Goal: Transaction & Acquisition: Purchase product/service

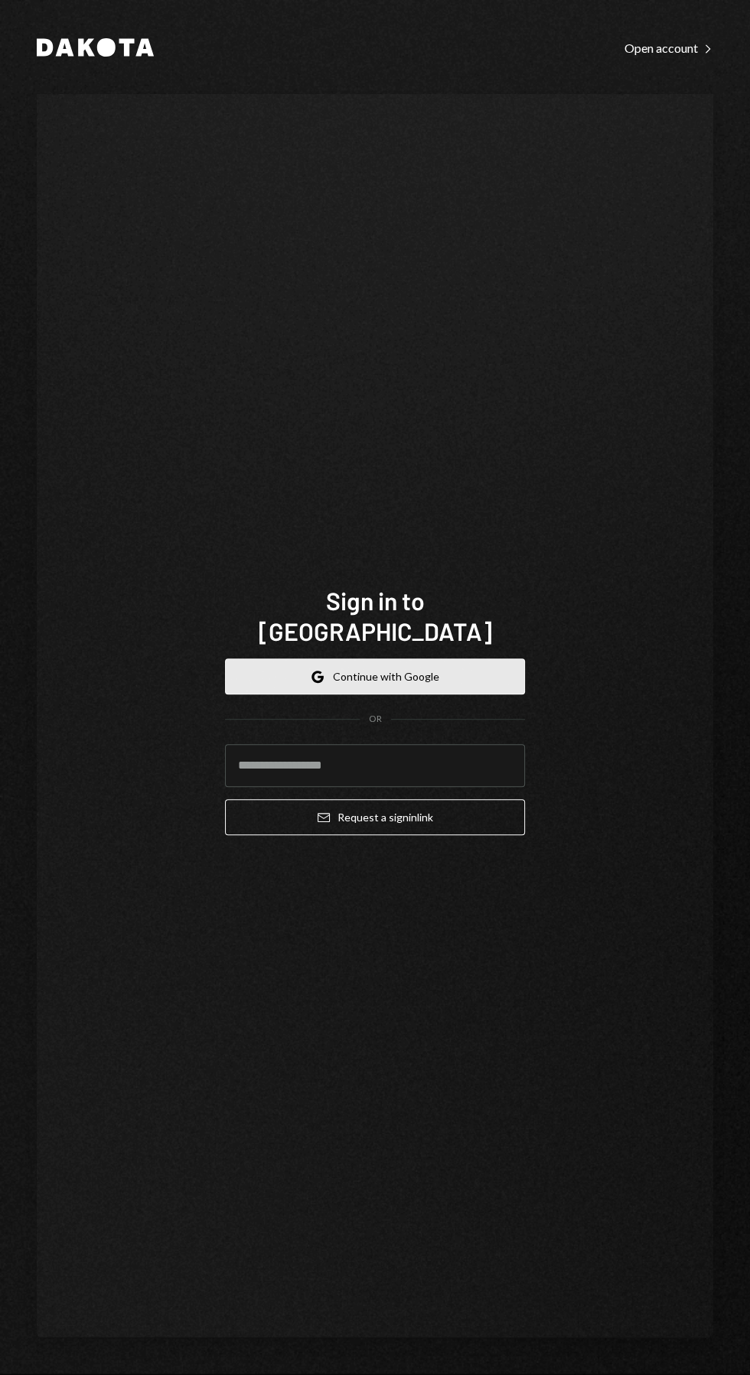
click at [441, 695] on button "Google Continue with Google" at bounding box center [375, 677] width 300 height 36
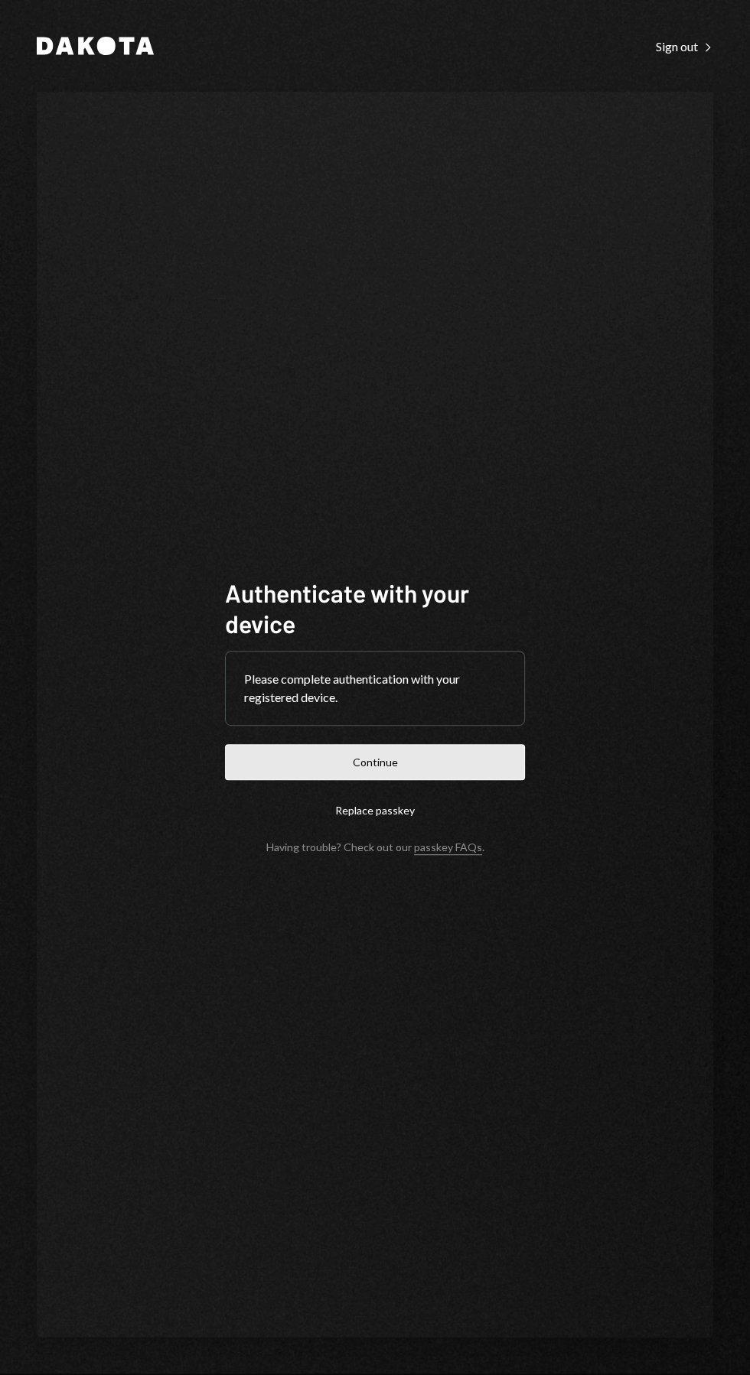
click at [421, 780] on button "Continue" at bounding box center [375, 762] width 300 height 36
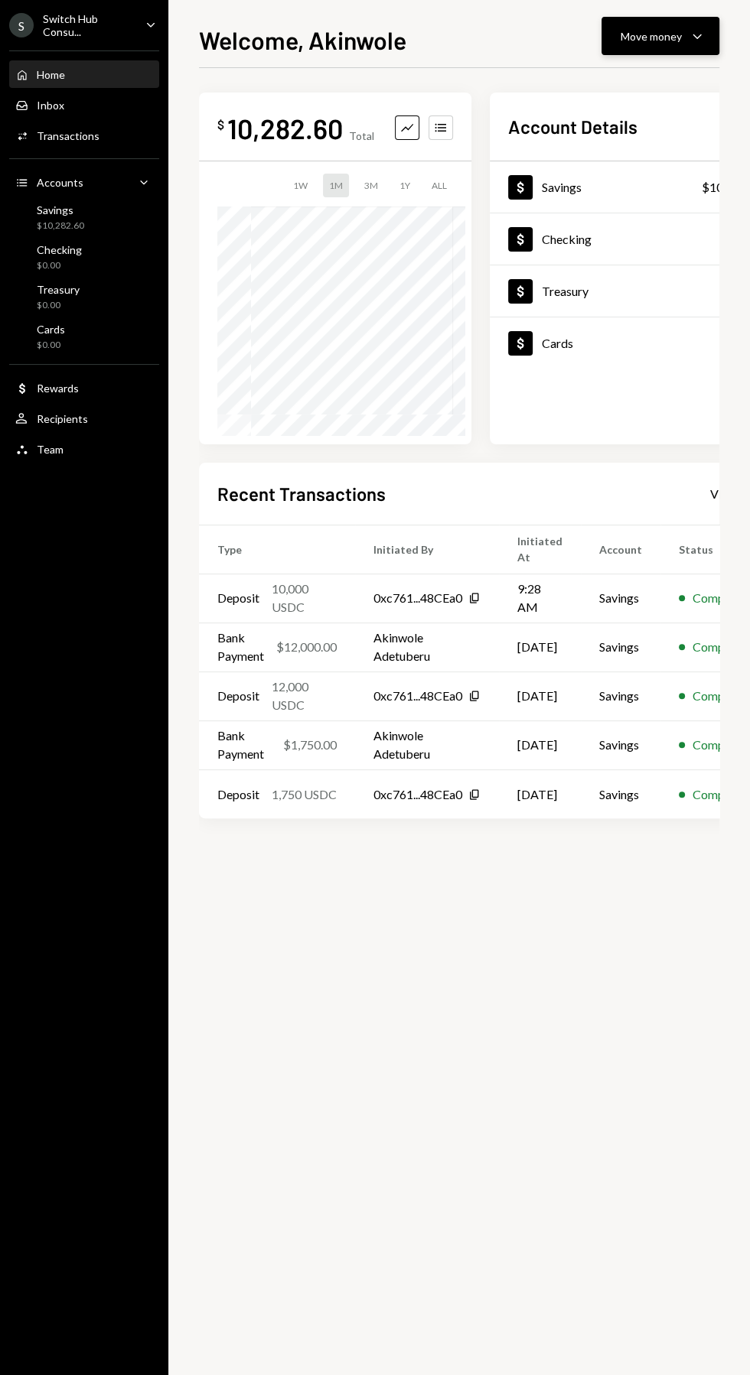
click at [668, 35] on div "Move money" at bounding box center [650, 36] width 61 height 16
click at [595, 82] on div "Send" at bounding box center [648, 82] width 112 height 16
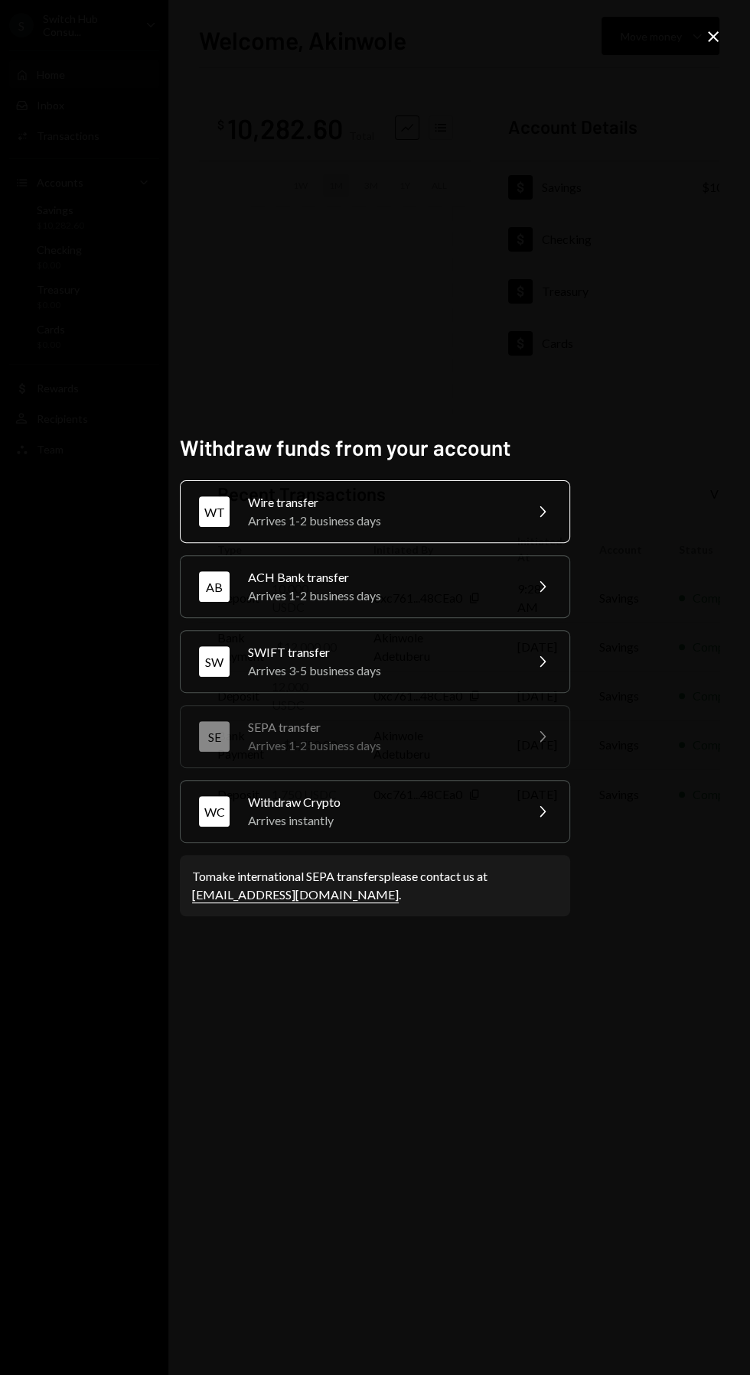
click at [274, 512] on div "Wire transfer" at bounding box center [381, 502] width 266 height 18
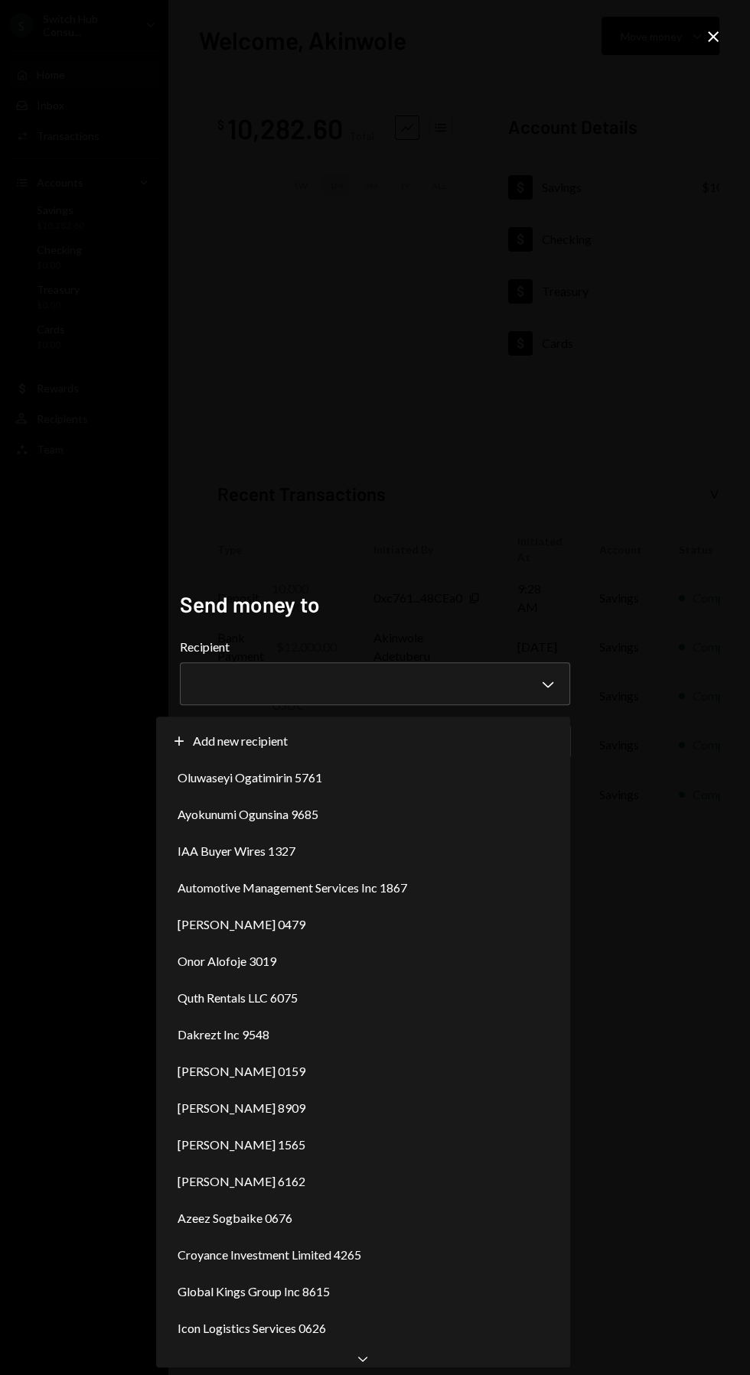
click at [533, 726] on div "Plus Add new recipient" at bounding box center [363, 741] width 402 height 37
select select "**********"
click at [353, 1256] on div "**********" at bounding box center [375, 687] width 750 height 1375
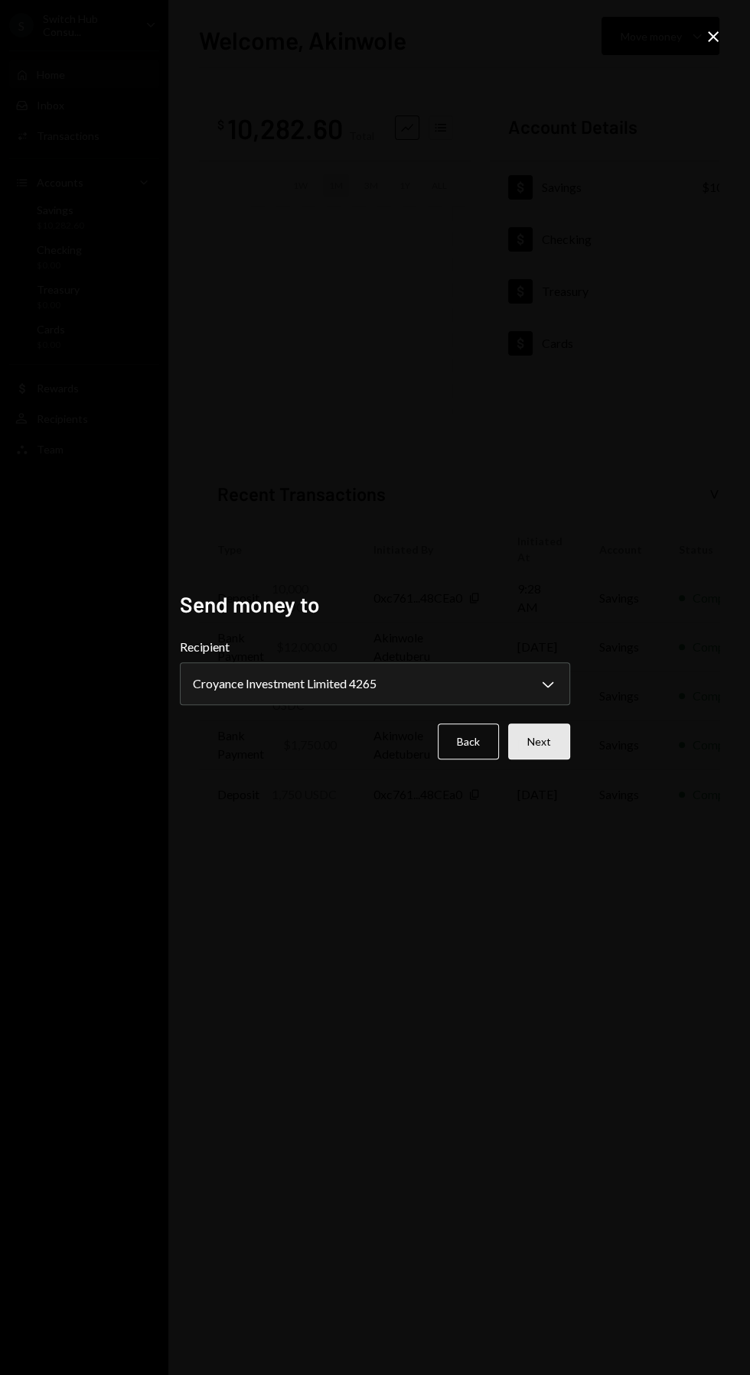
click at [561, 760] on button "Next" at bounding box center [539, 742] width 62 height 36
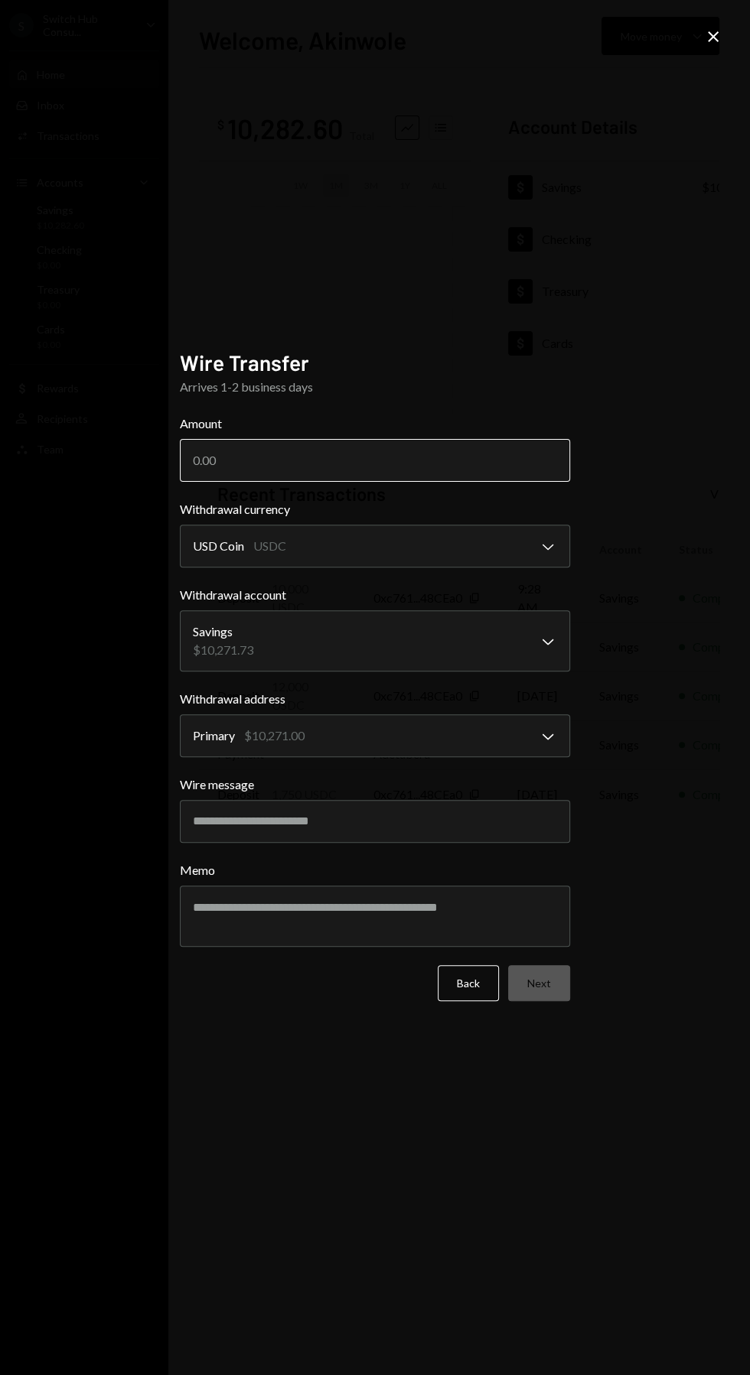
click at [227, 482] on input "Amount" at bounding box center [375, 460] width 390 height 43
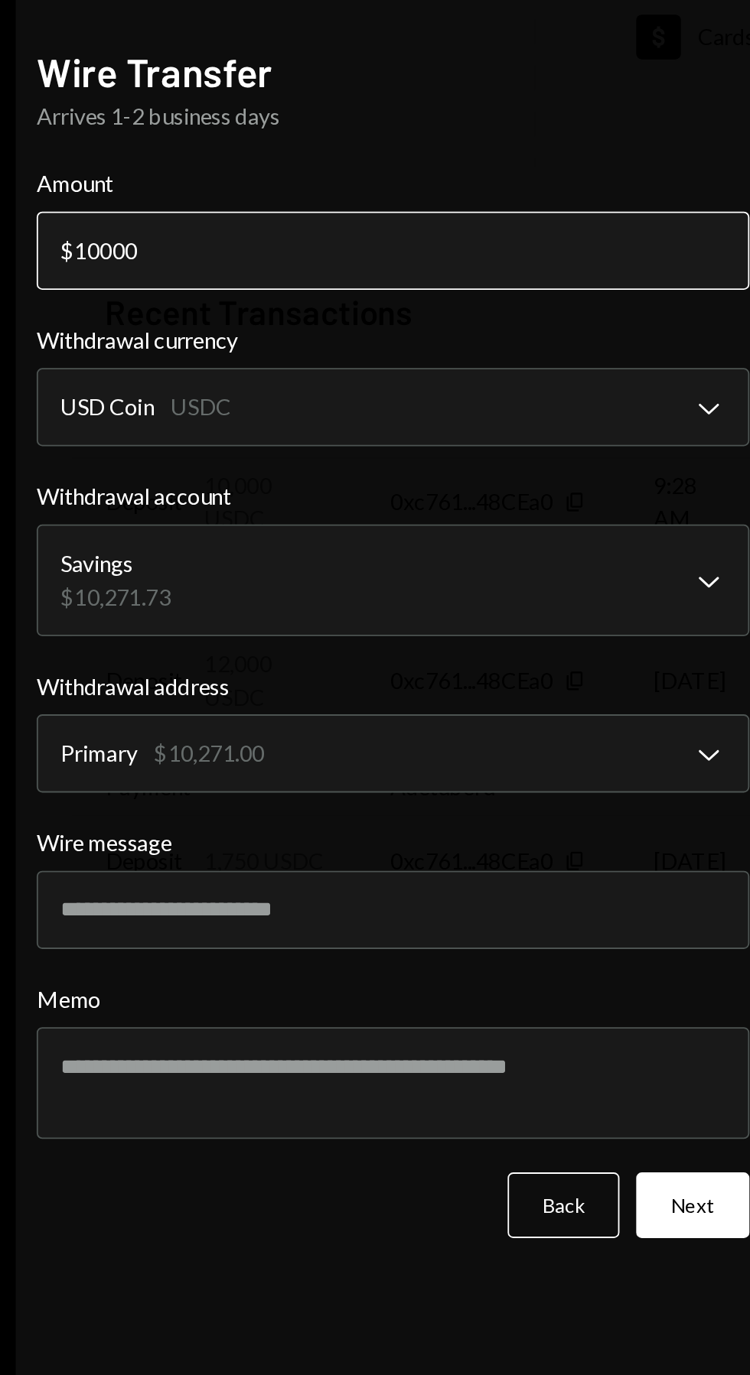
type input "10000"
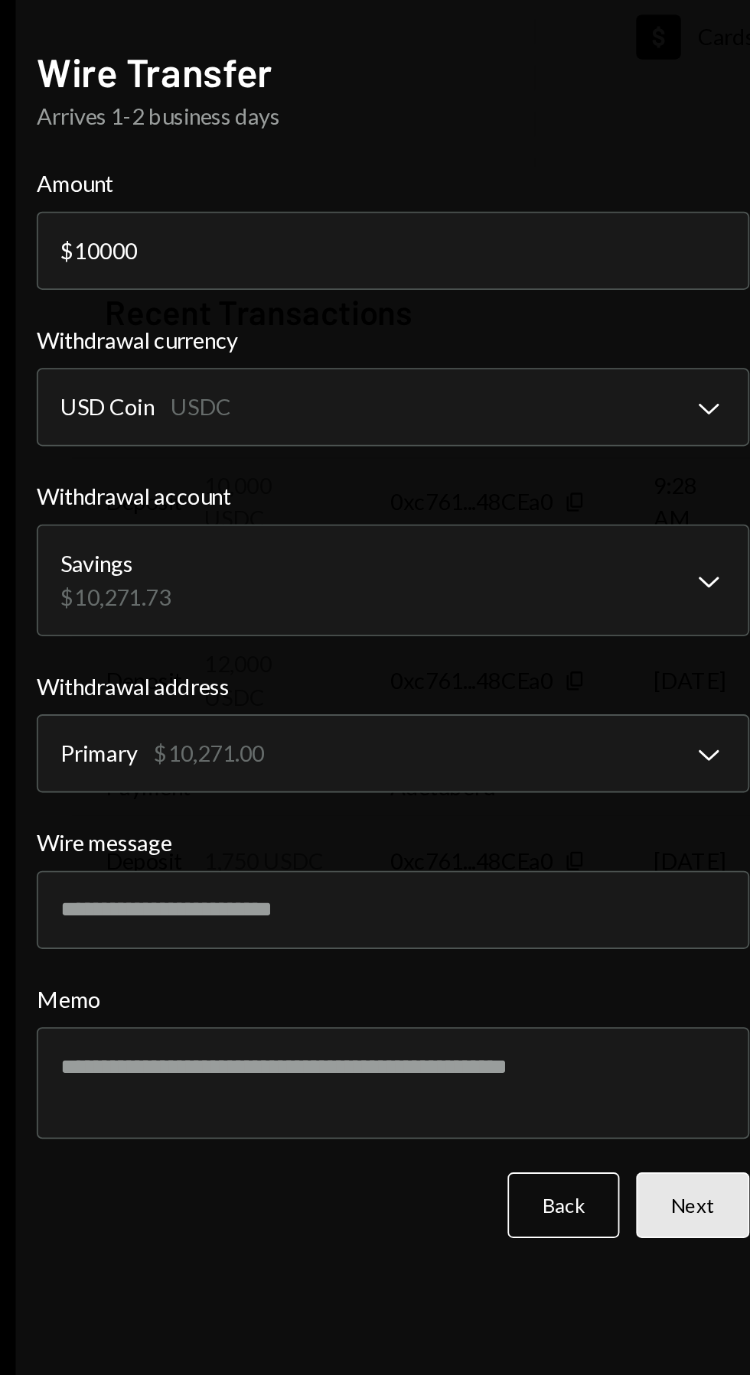
click at [529, 1001] on button "Next" at bounding box center [539, 983] width 62 height 36
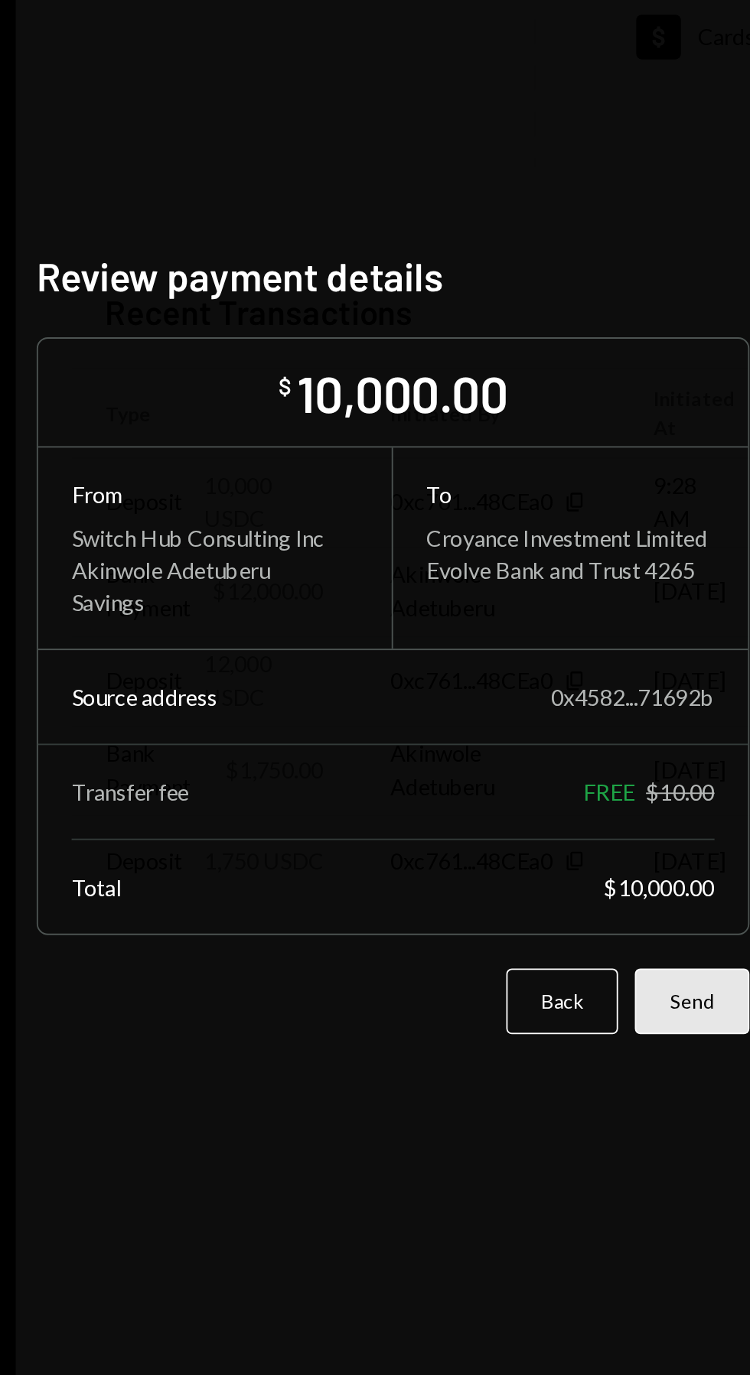
click at [535, 890] on button "Send" at bounding box center [538, 872] width 63 height 36
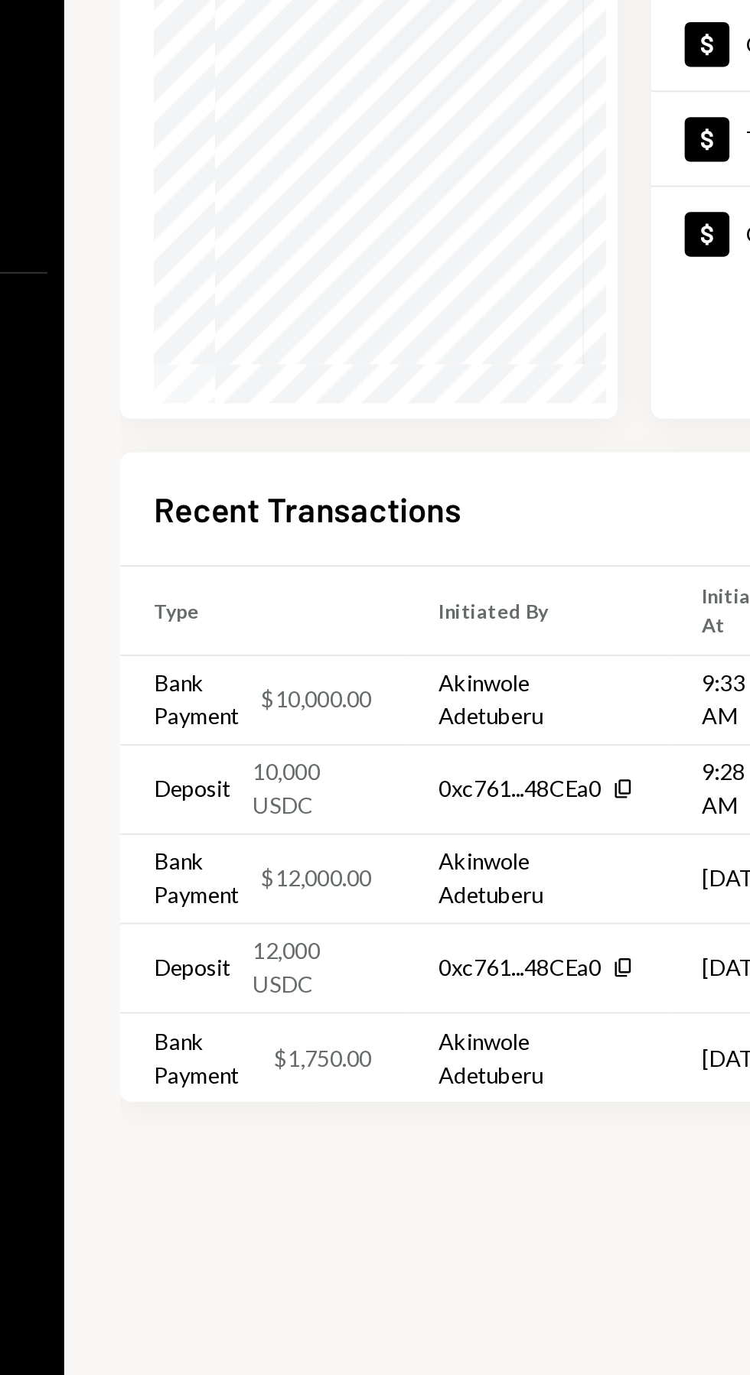
scroll to position [0, 74]
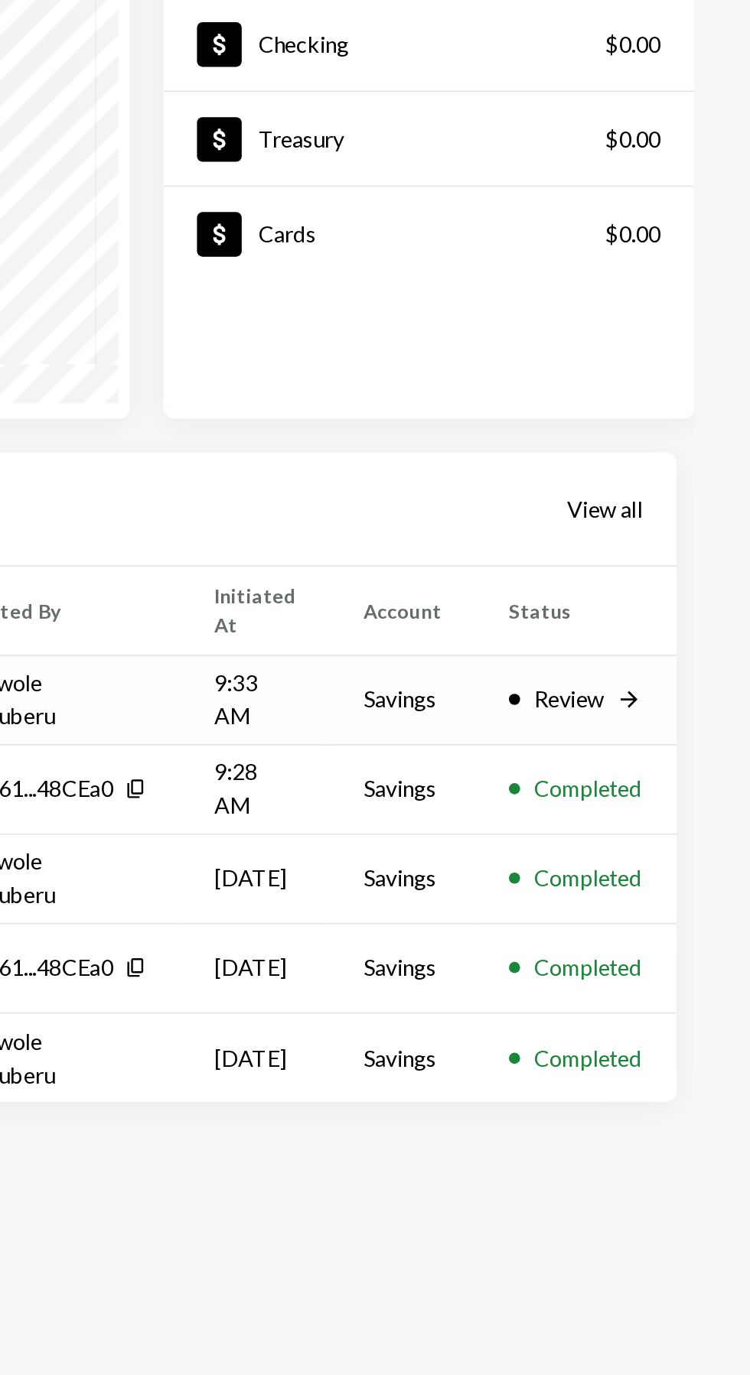
click at [669, 594] on div "Review" at bounding box center [650, 598] width 38 height 18
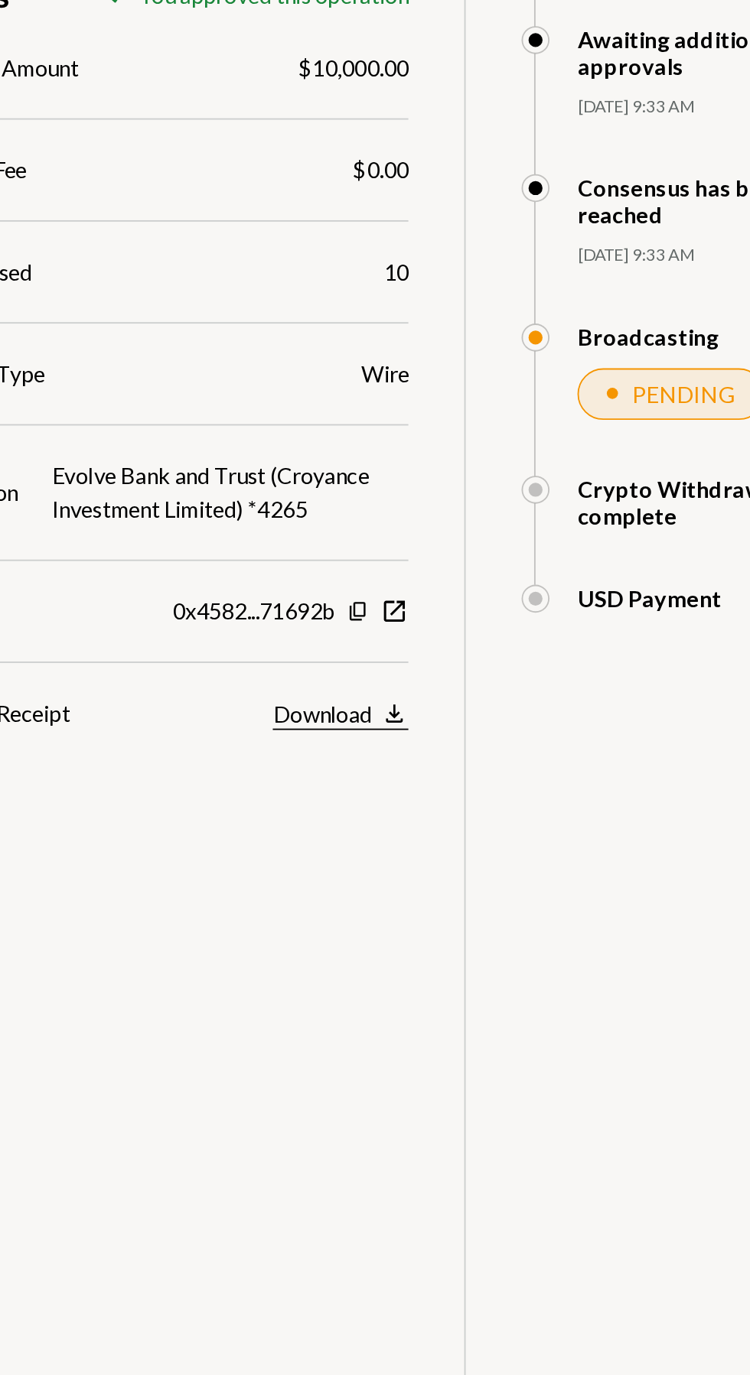
click at [447, 605] on div "Download" at bounding box center [426, 606] width 54 height 15
